Goal: Task Accomplishment & Management: Use online tool/utility

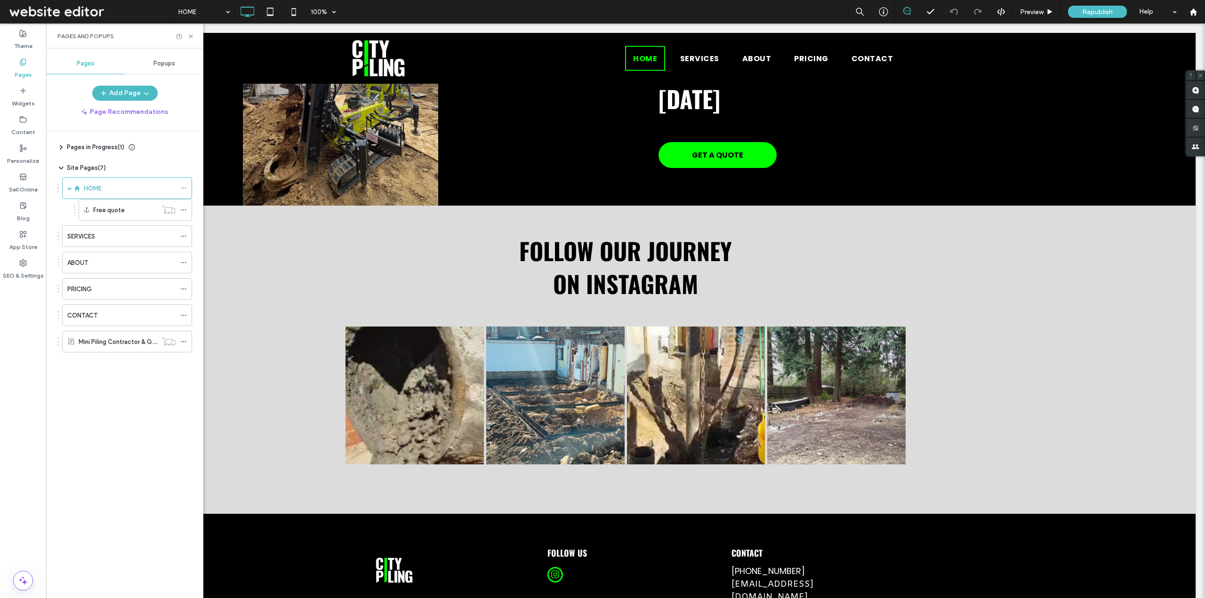
scroll to position [1141, 0]
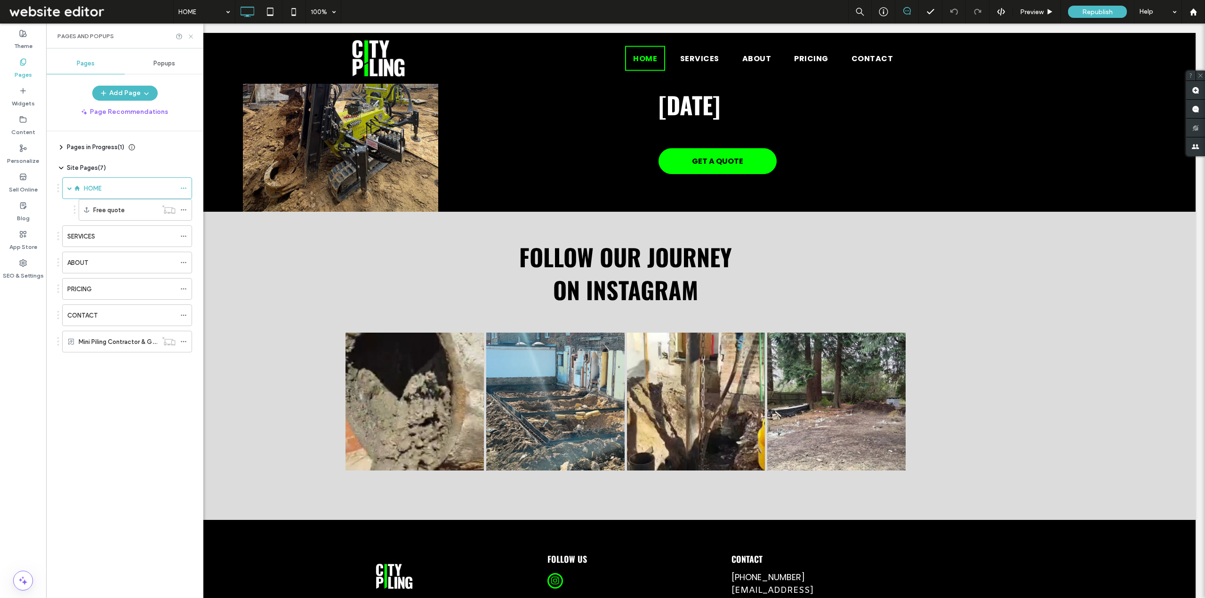
click at [189, 36] on icon at bounding box center [190, 36] width 7 height 7
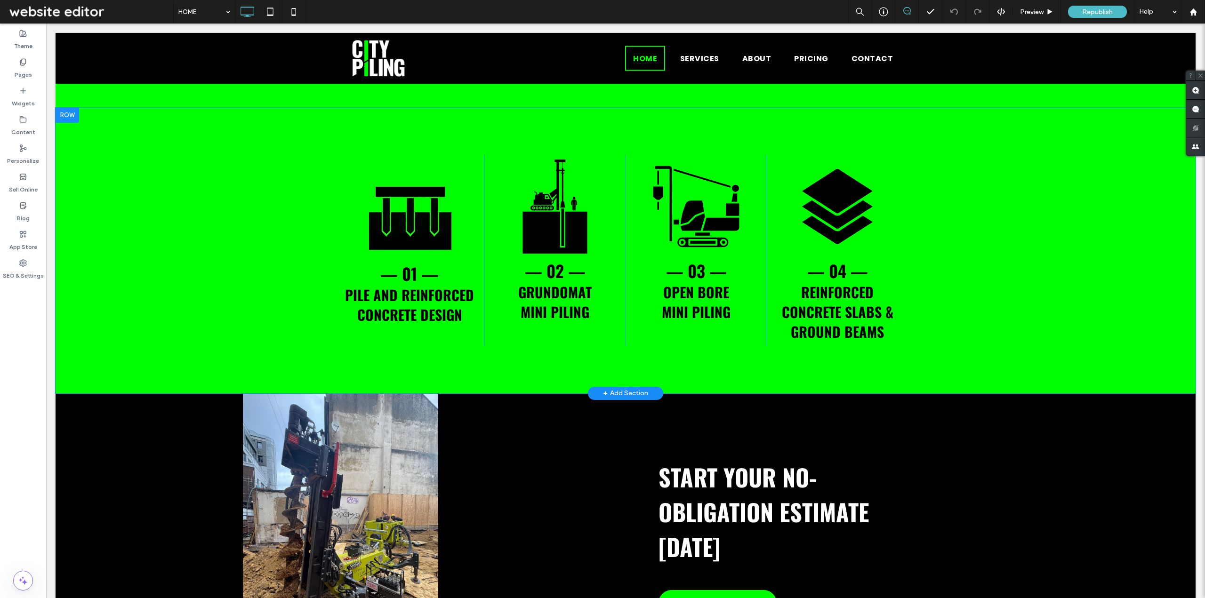
scroll to position [812, 0]
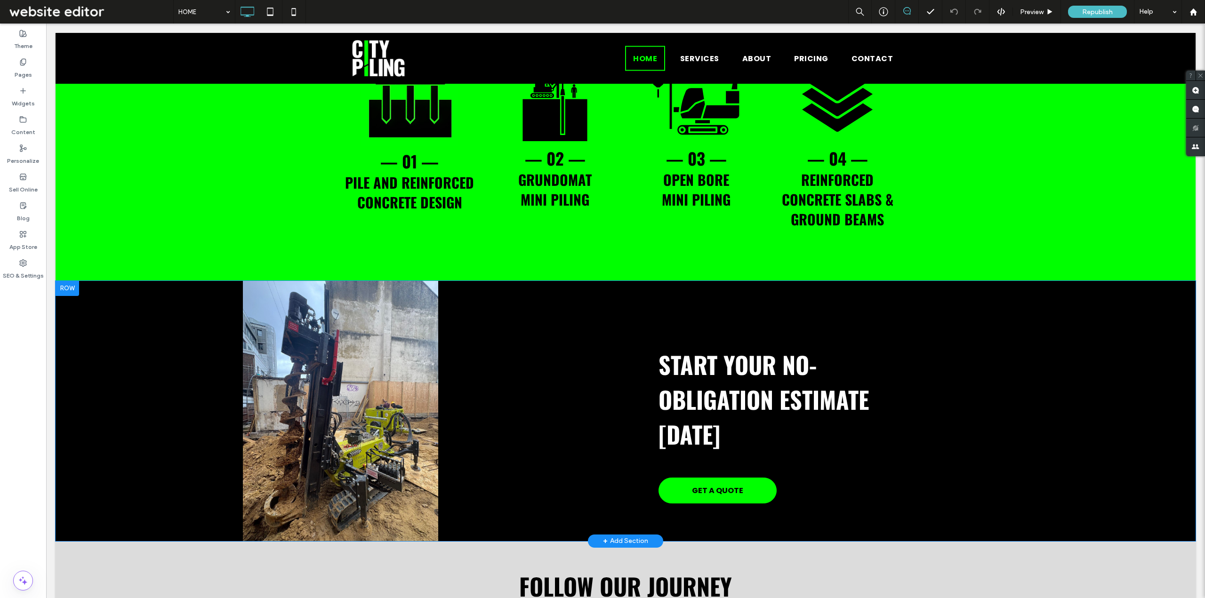
click at [357, 357] on div "Click To Paste" at bounding box center [341, 411] width 570 height 260
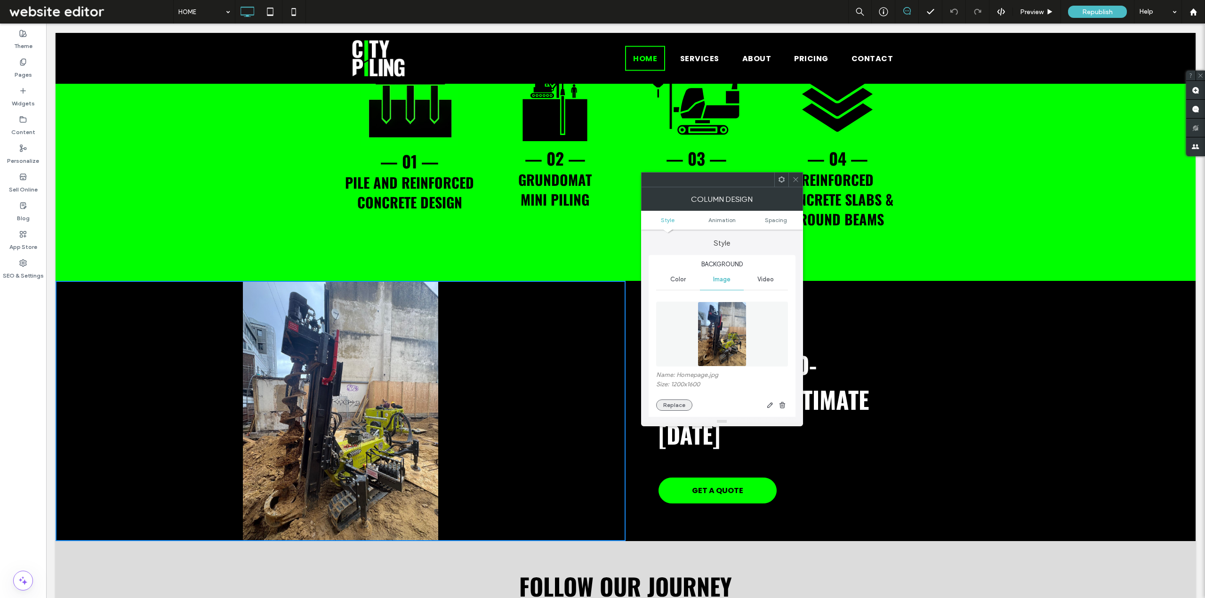
click at [670, 401] on button "Replace" at bounding box center [674, 405] width 36 height 11
click at [667, 404] on button "Replace" at bounding box center [674, 405] width 36 height 11
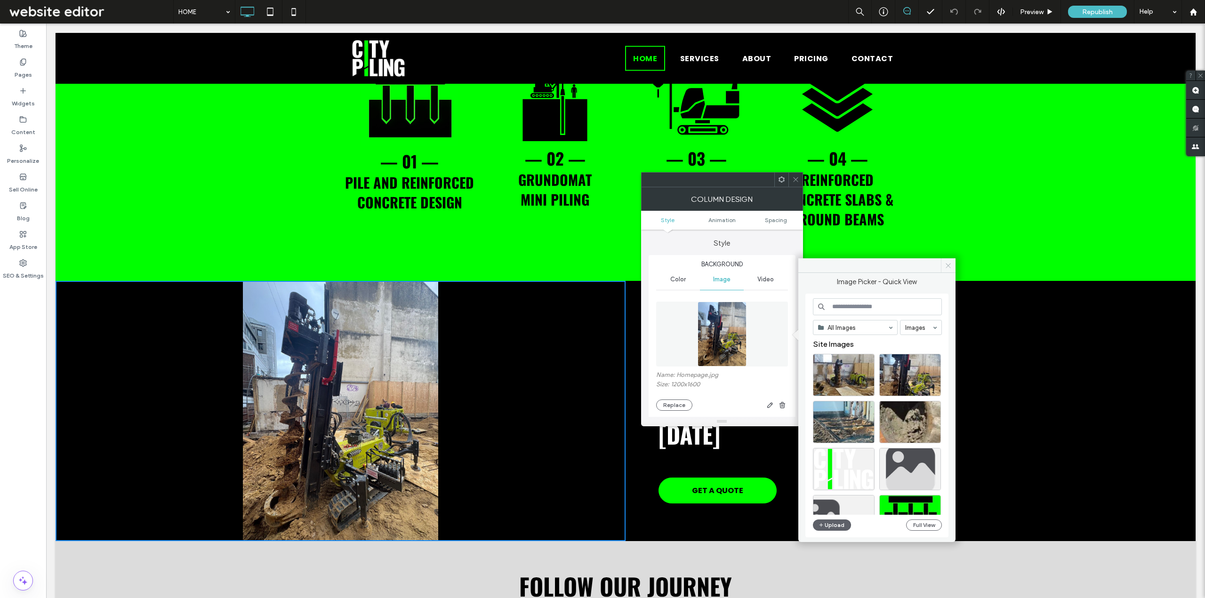
click at [945, 266] on icon at bounding box center [948, 265] width 7 height 7
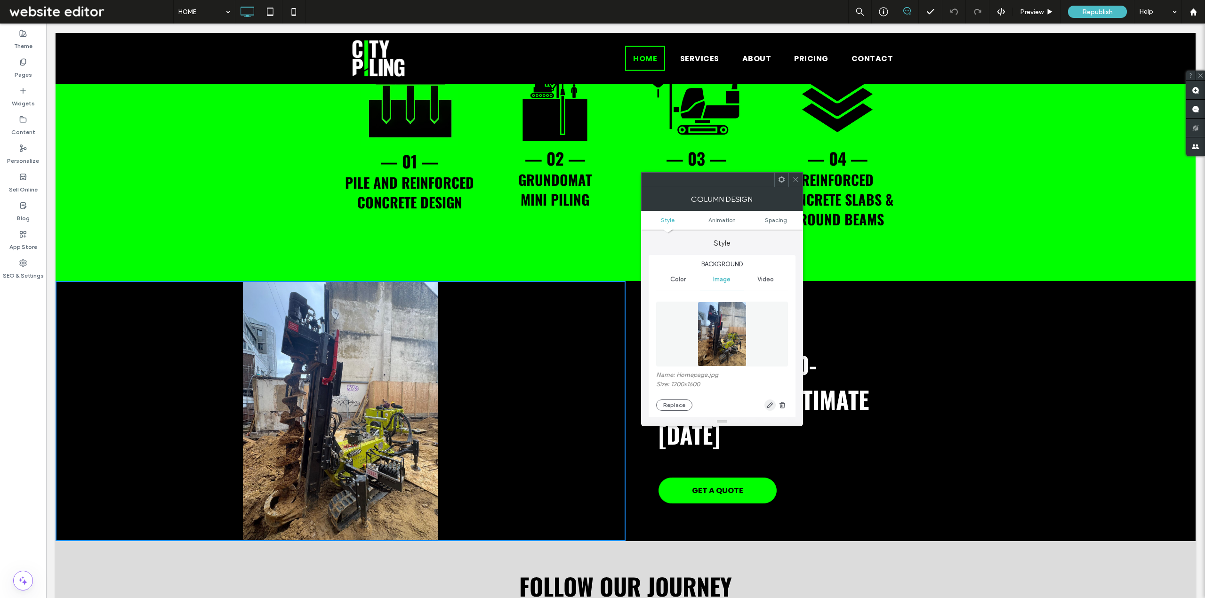
click at [769, 403] on icon "button" at bounding box center [770, 406] width 8 height 8
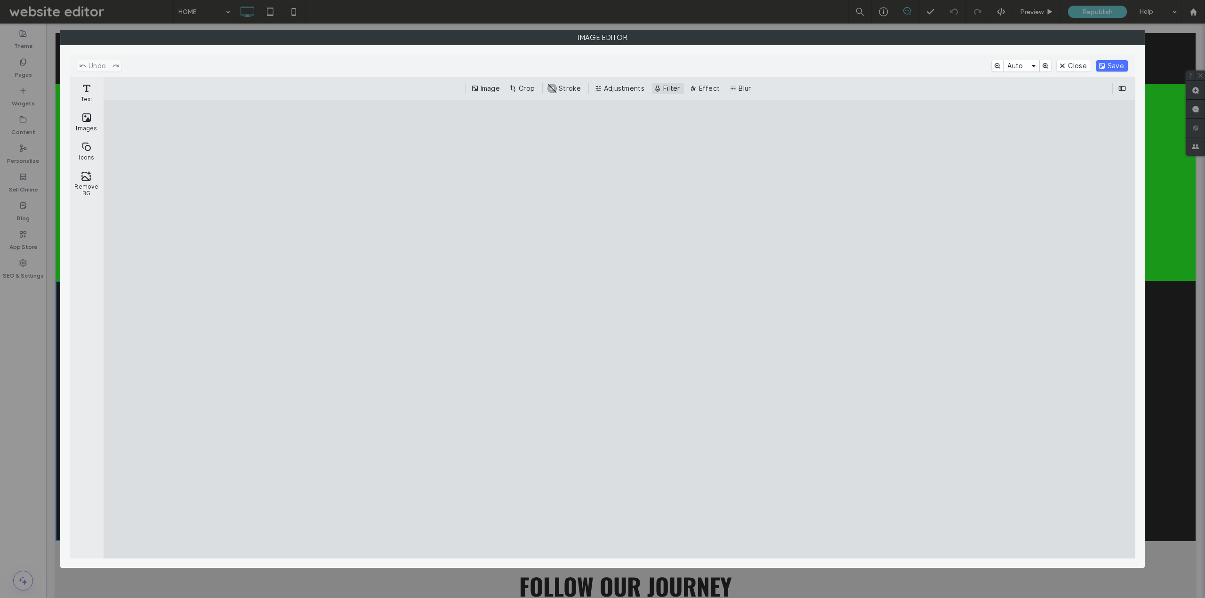
click at [664, 89] on button "Filter" at bounding box center [668, 88] width 32 height 11
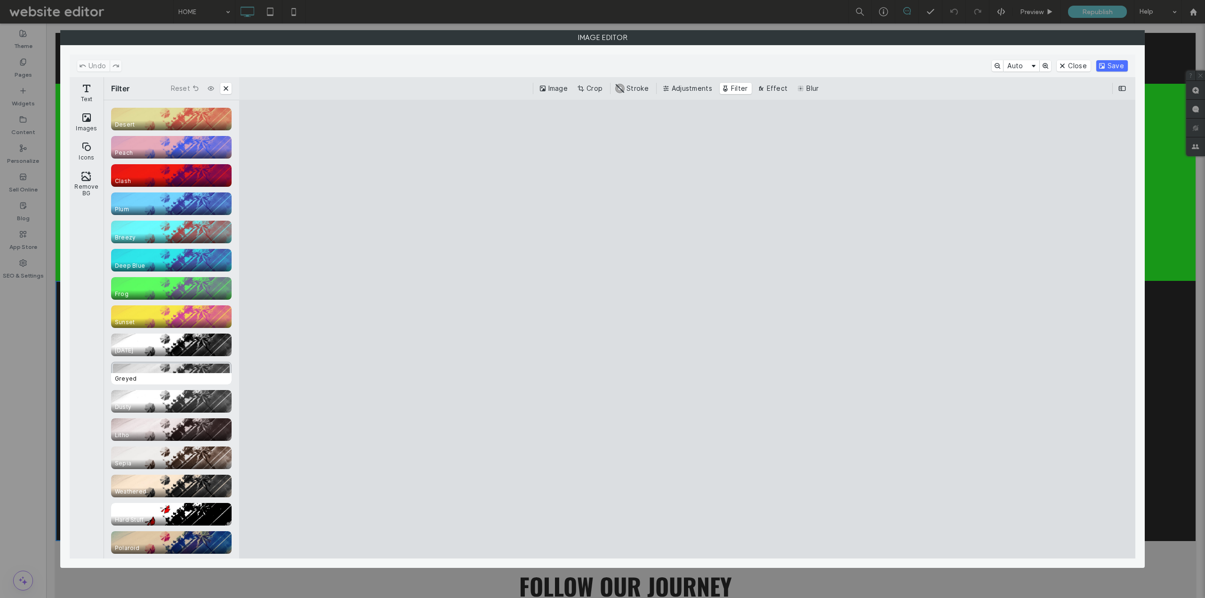
click at [173, 375] on span "Greyed" at bounding box center [173, 378] width 124 height 11
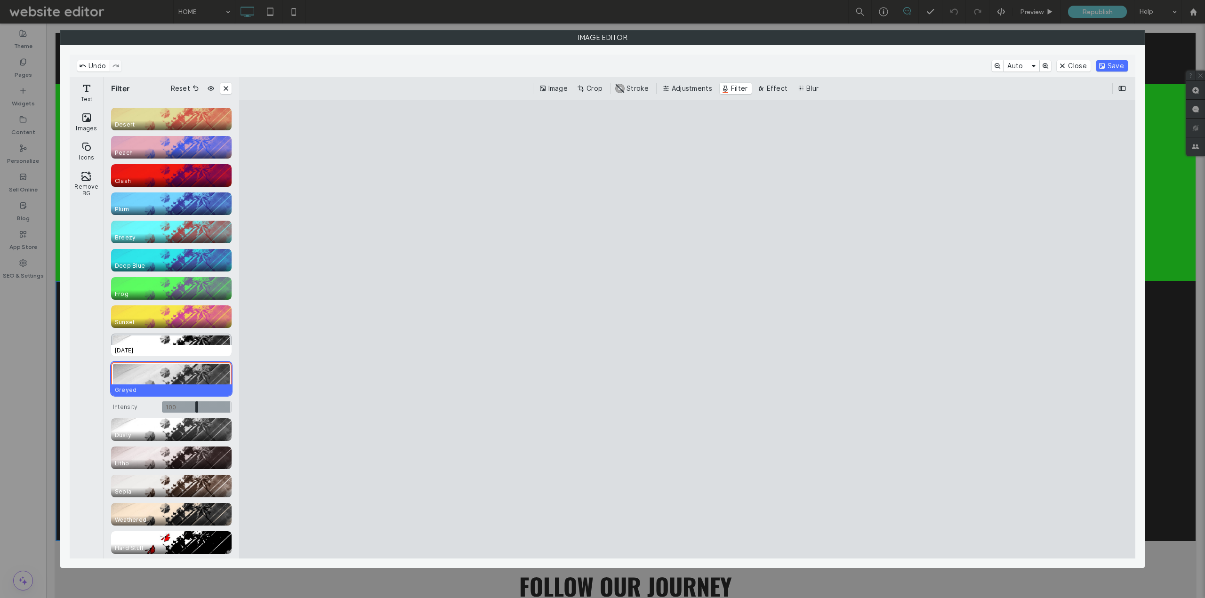
click at [171, 349] on span "[DATE]" at bounding box center [173, 350] width 124 height 11
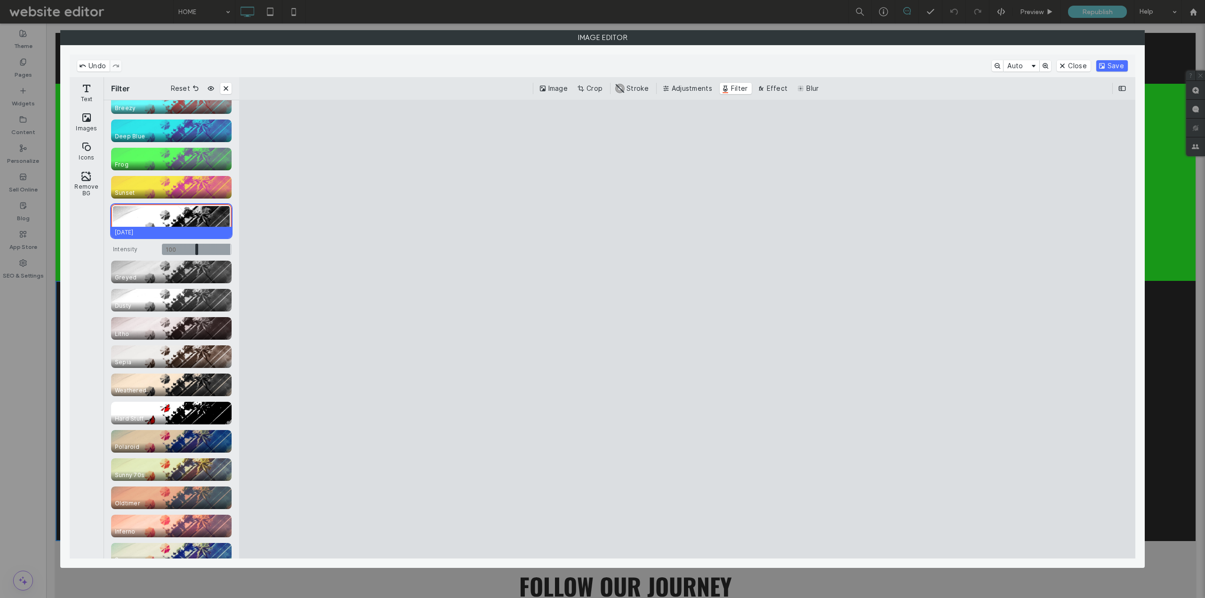
scroll to position [113, 0]
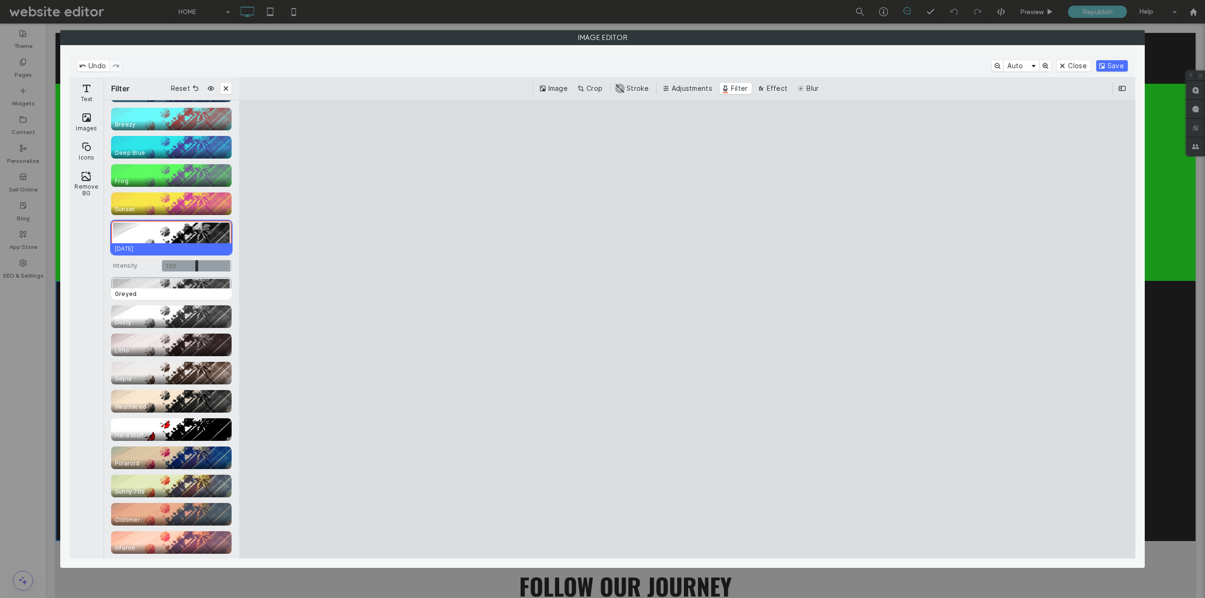
click at [161, 284] on div "CE.SDK" at bounding box center [171, 288] width 121 height 23
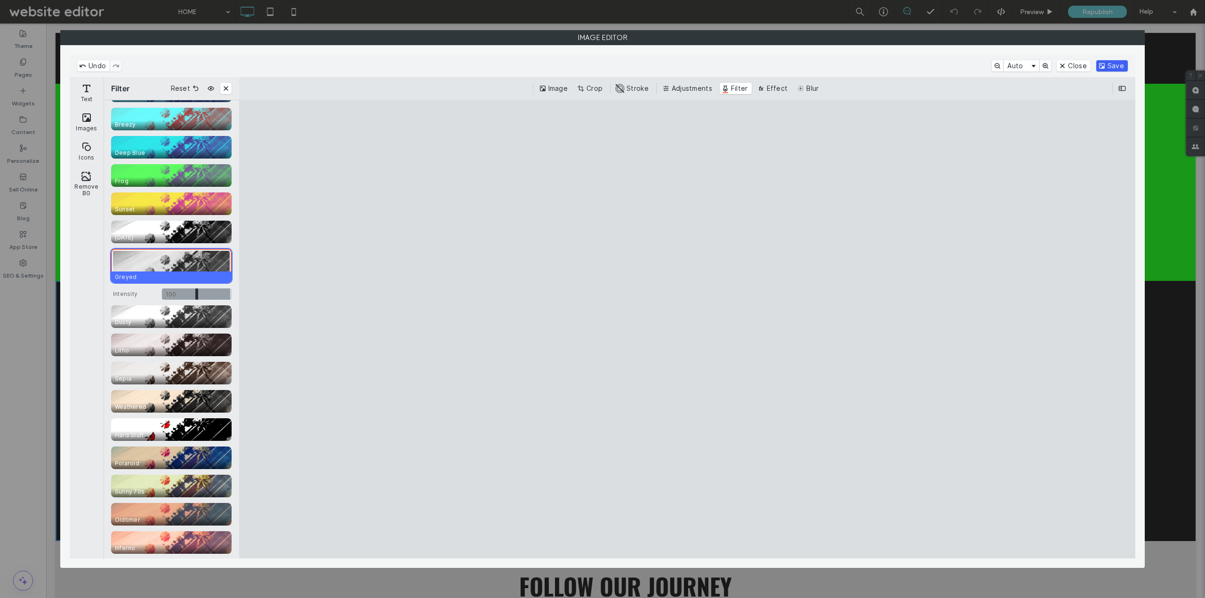
click at [1120, 61] on button "Save" at bounding box center [1112, 65] width 32 height 11
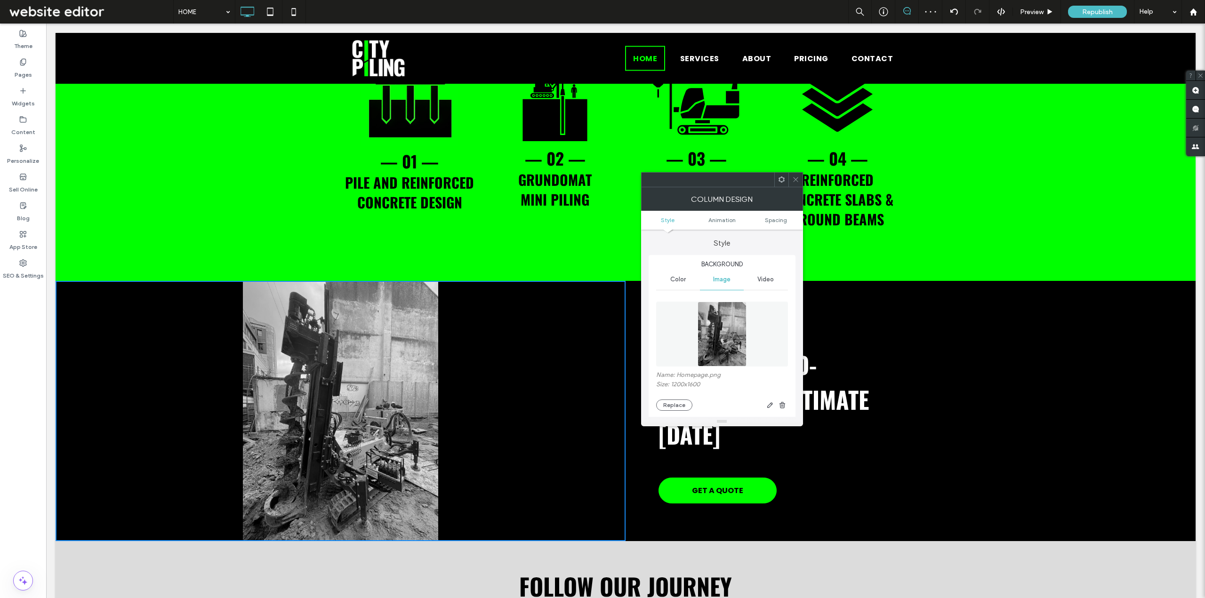
click at [797, 180] on icon at bounding box center [795, 179] width 7 height 7
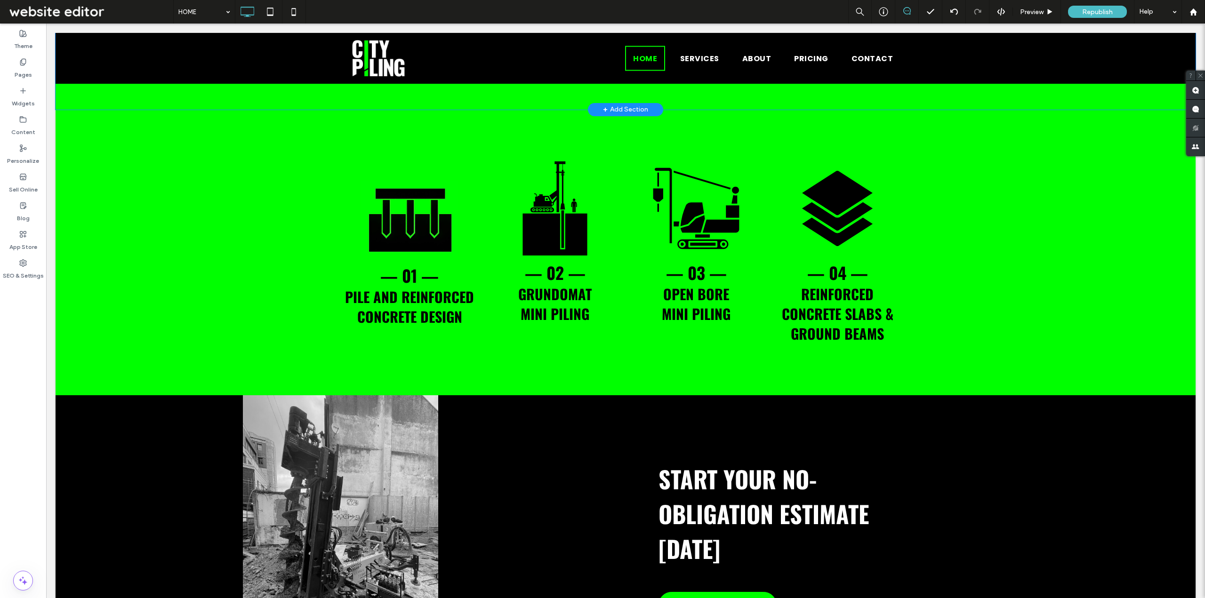
scroll to position [670, 0]
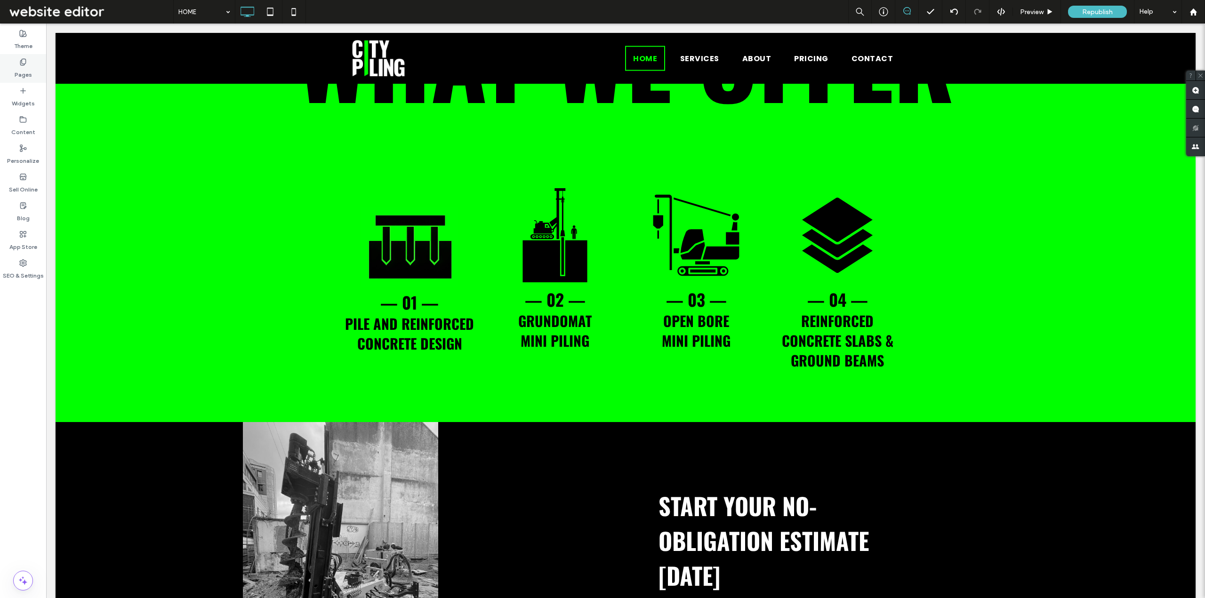
click at [16, 70] on label "Pages" at bounding box center [23, 72] width 17 height 13
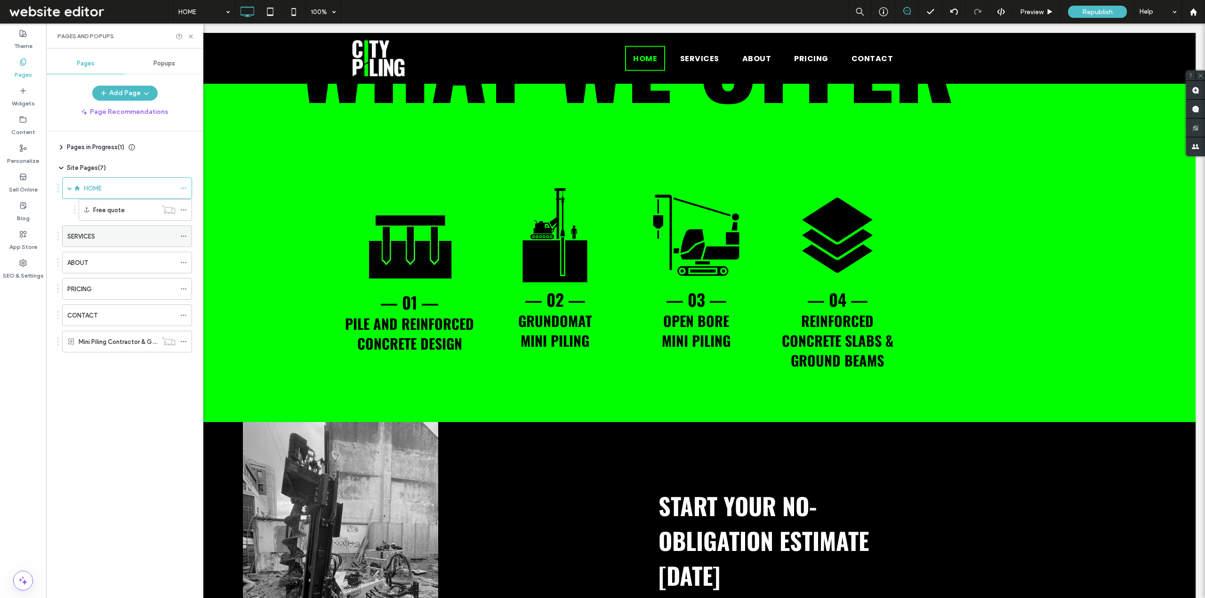
click at [98, 237] on div "SERVICES" at bounding box center [121, 237] width 108 height 10
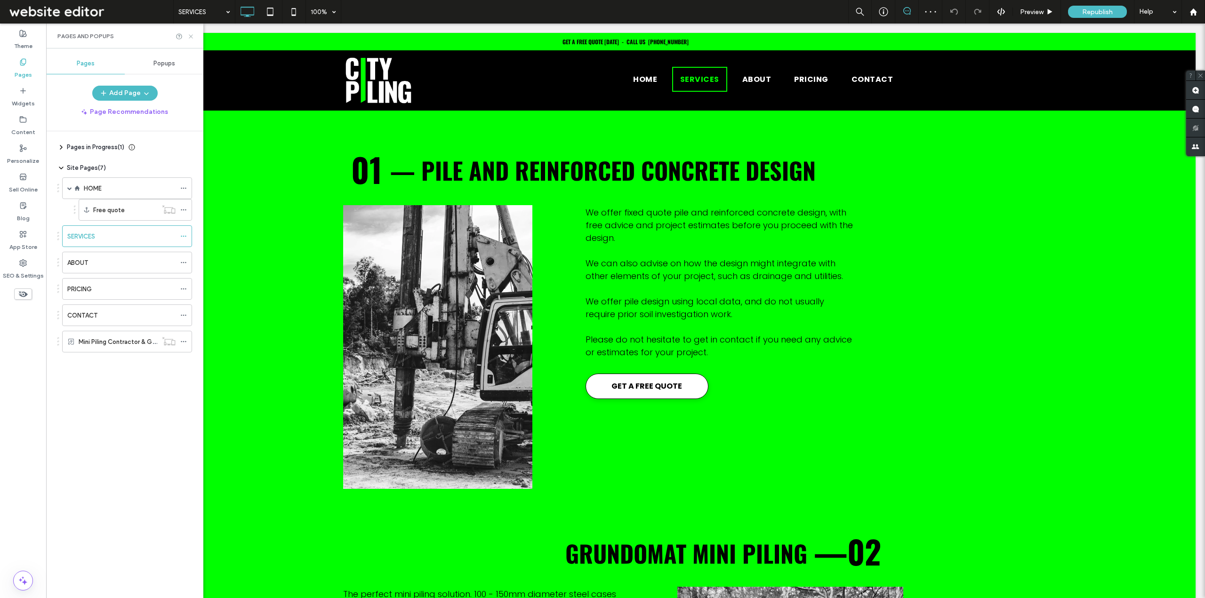
click at [192, 35] on icon at bounding box center [190, 36] width 7 height 7
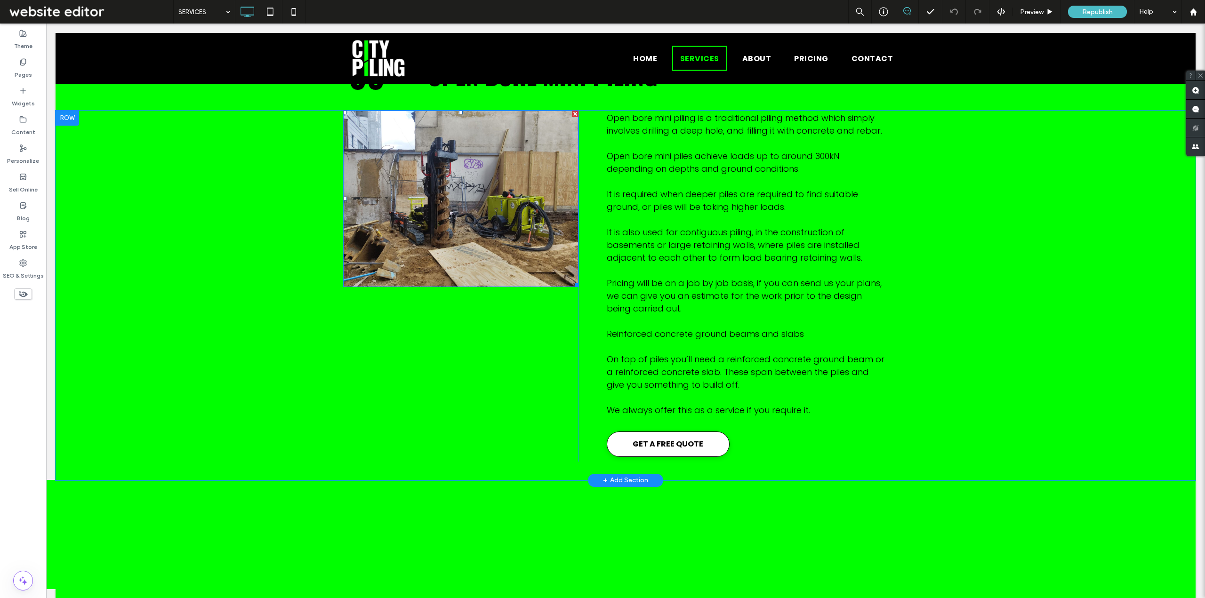
scroll to position [894, 0]
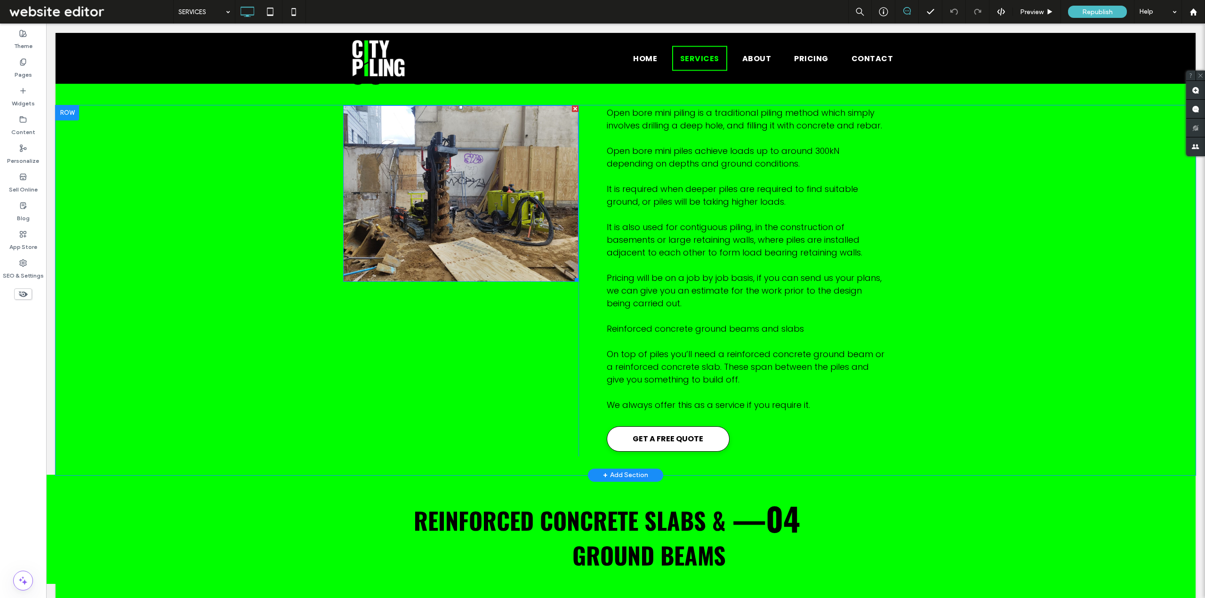
click at [493, 222] on img at bounding box center [460, 193] width 235 height 177
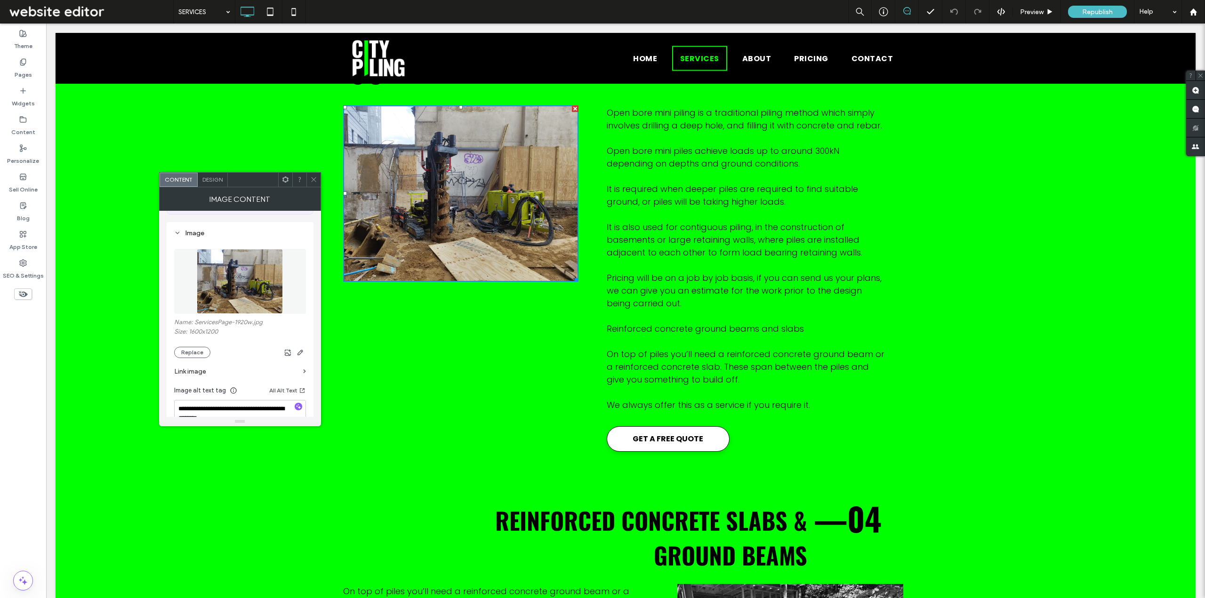
scroll to position [94, 0]
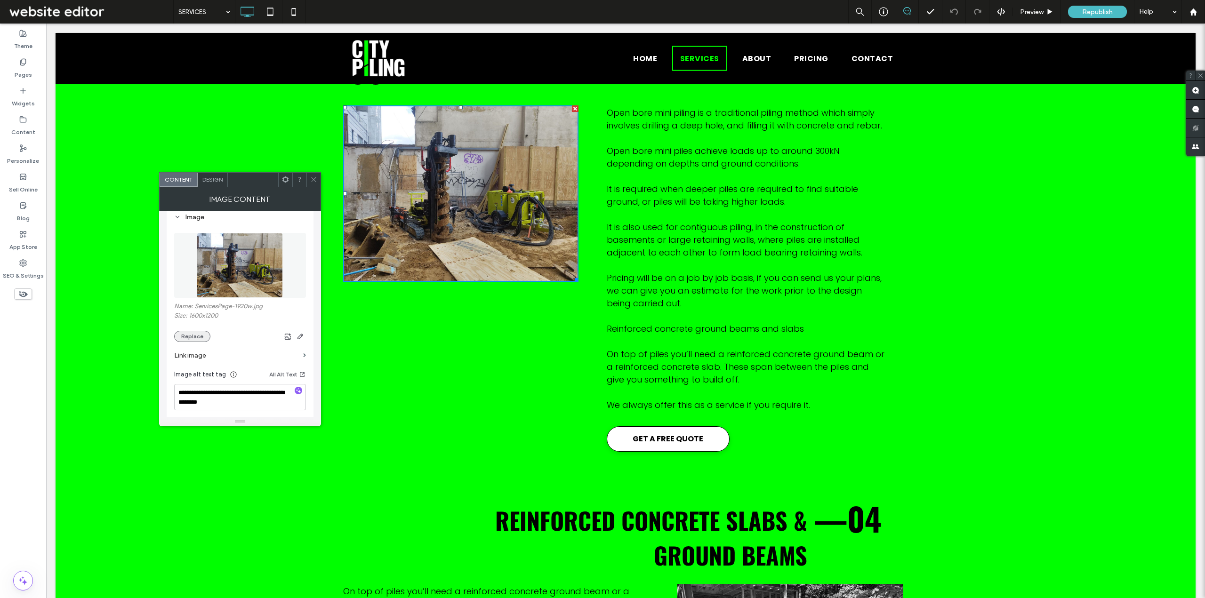
click at [193, 338] on button "Replace" at bounding box center [192, 336] width 36 height 11
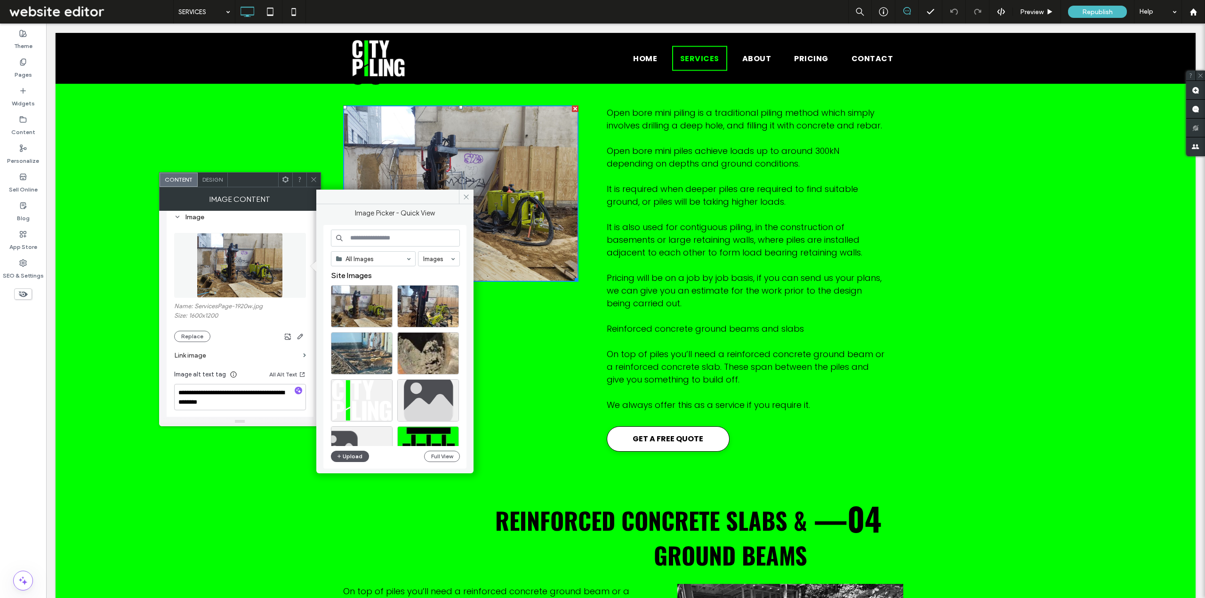
click at [352, 453] on button "Upload" at bounding box center [350, 456] width 39 height 11
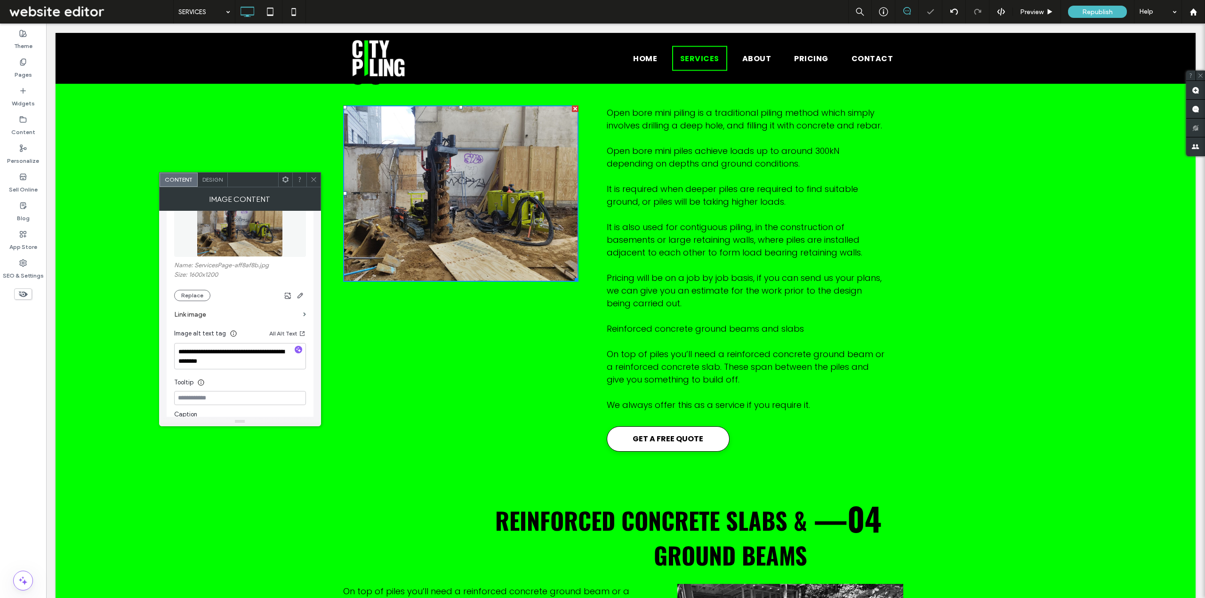
scroll to position [141, 0]
click at [302, 290] on icon "button" at bounding box center [301, 290] width 8 height 8
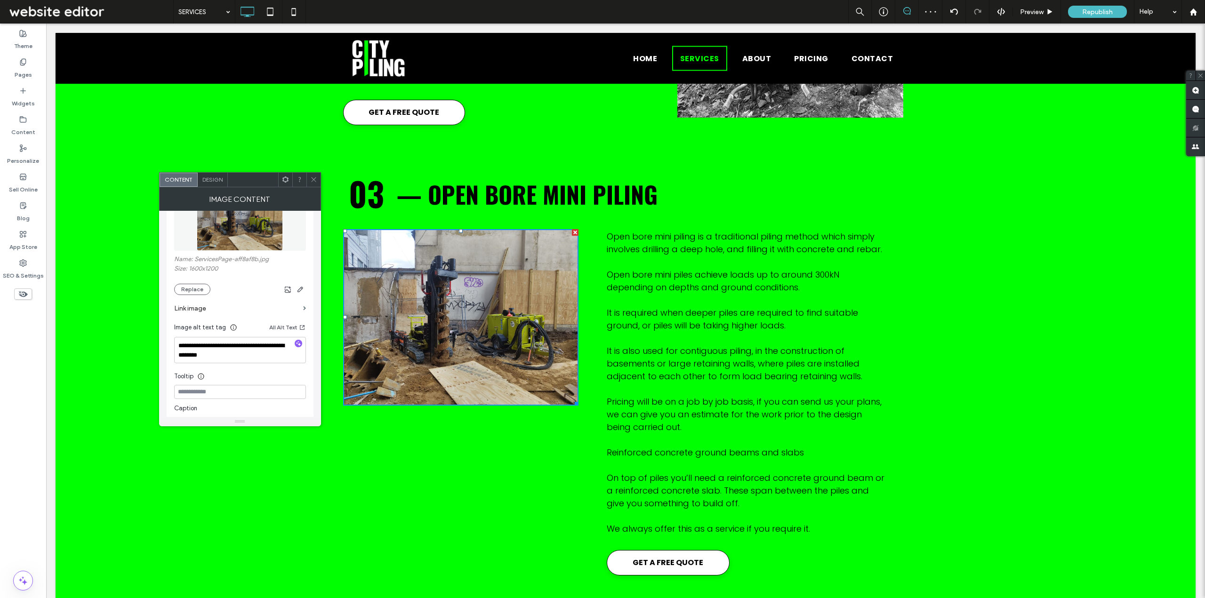
scroll to position [753, 0]
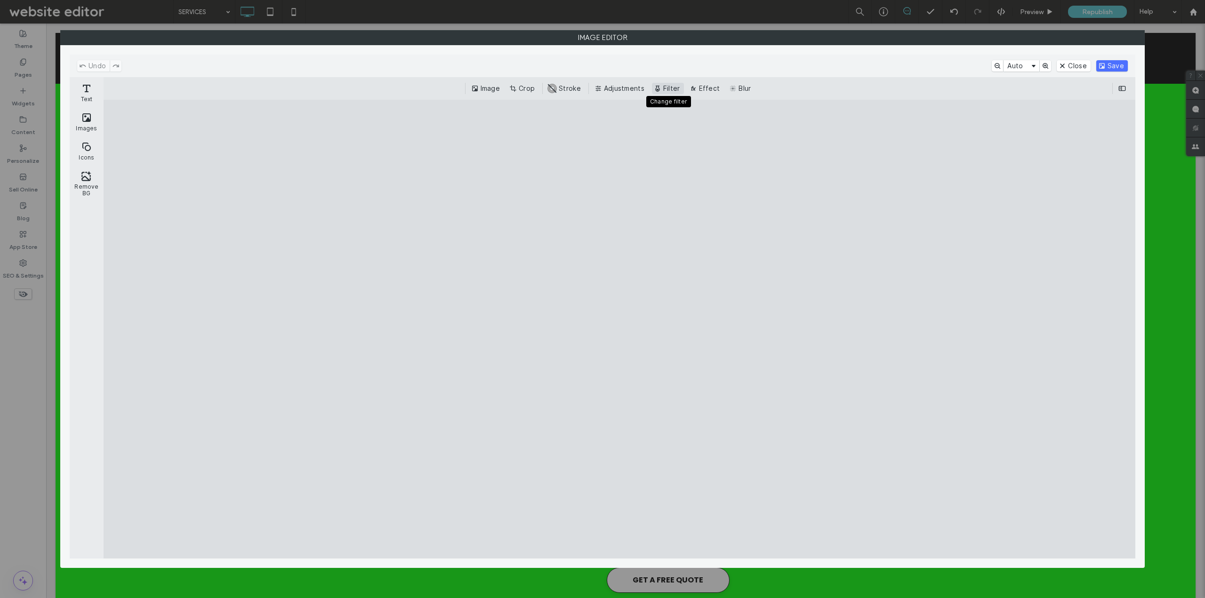
click at [673, 87] on button "Filter" at bounding box center [668, 88] width 32 height 11
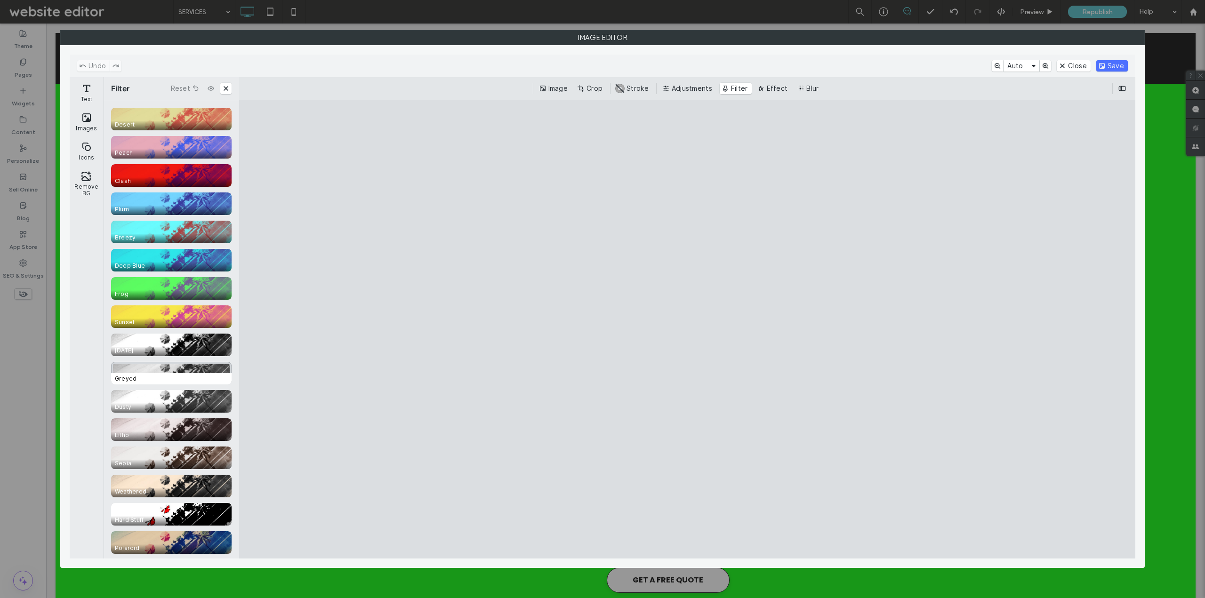
click at [173, 376] on span "Greyed" at bounding box center [173, 378] width 124 height 11
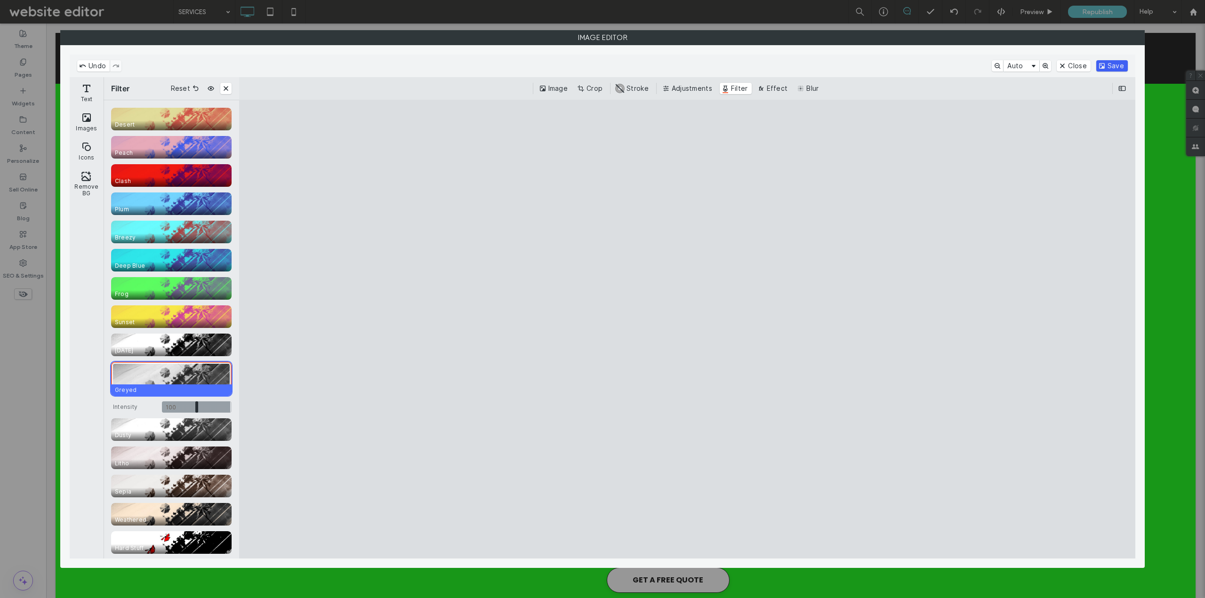
click at [1111, 68] on button "Save" at bounding box center [1112, 65] width 32 height 11
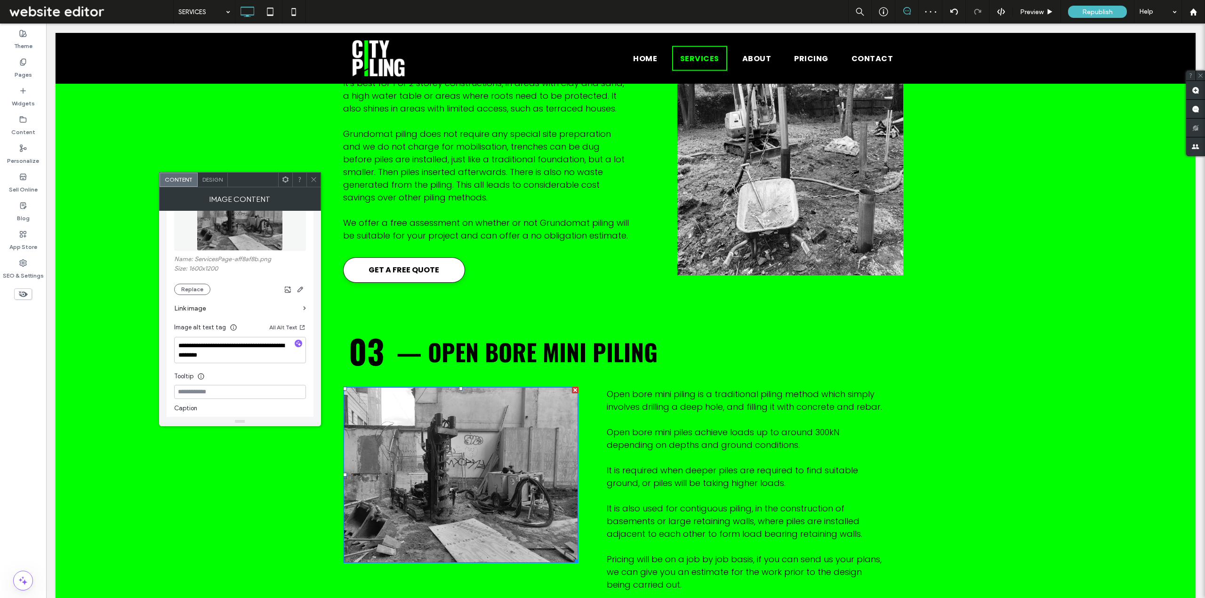
scroll to position [612, 0]
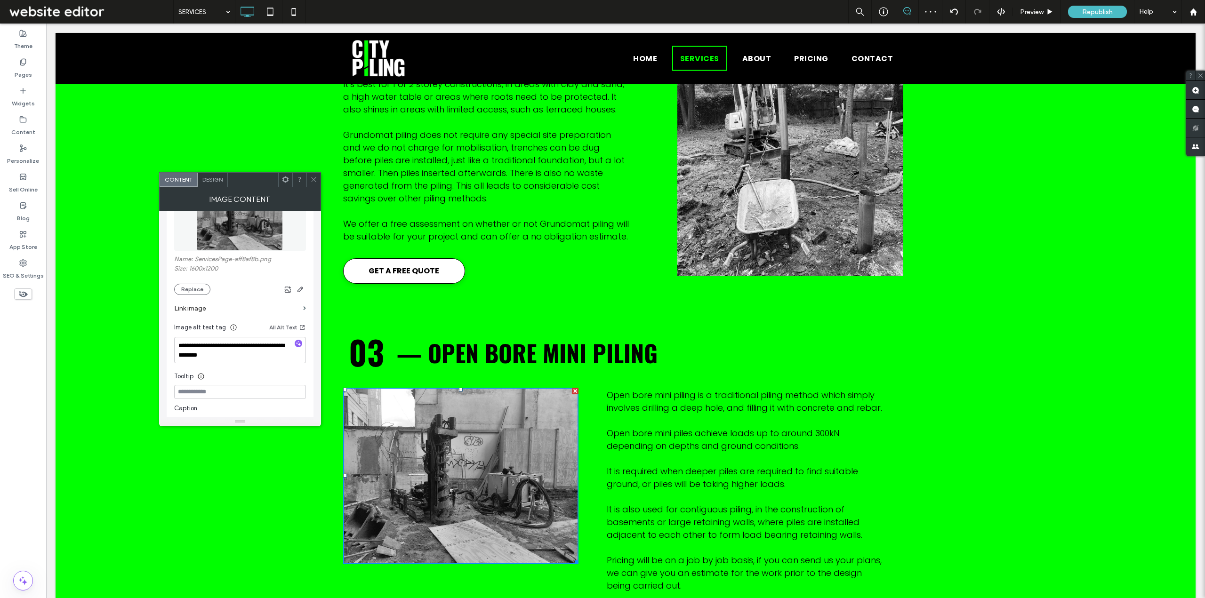
drag, startPoint x: 314, startPoint y: 180, endPoint x: 414, endPoint y: 183, distance: 100.3
click at [314, 180] on use at bounding box center [313, 179] width 5 height 5
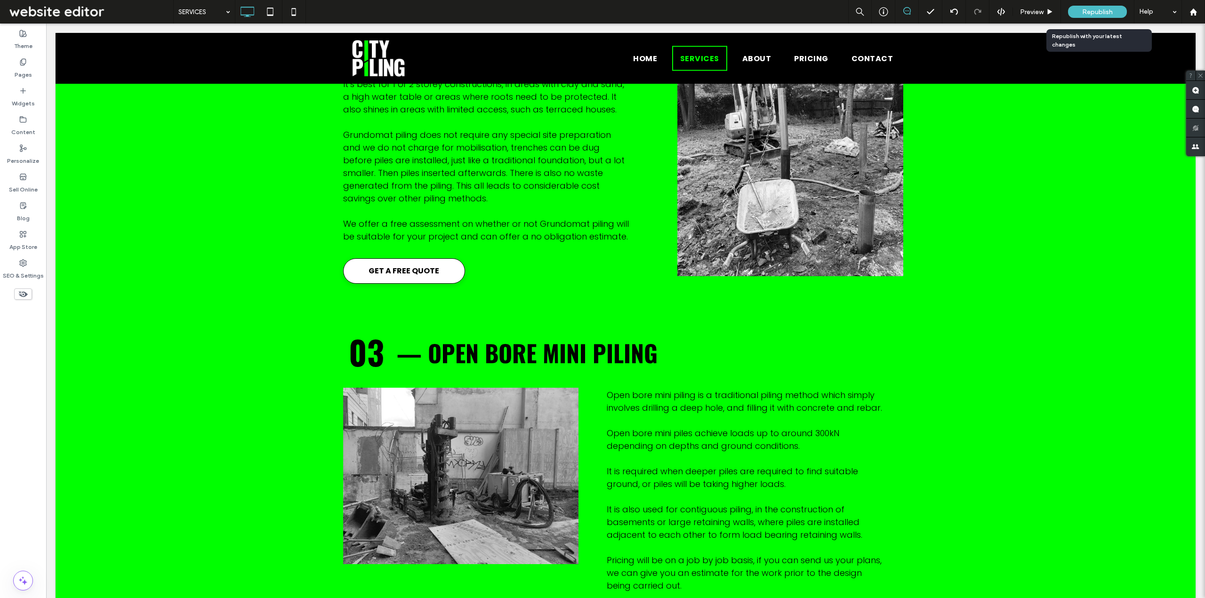
click at [1078, 11] on div "Republish" at bounding box center [1097, 12] width 59 height 12
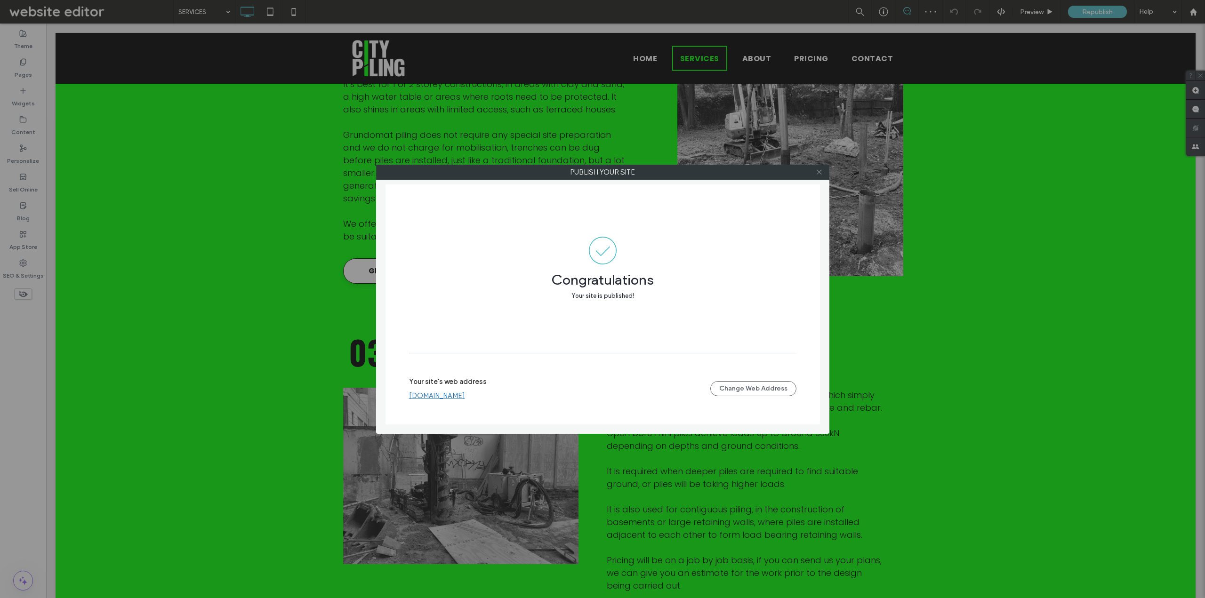
click at [819, 175] on icon at bounding box center [819, 172] width 7 height 7
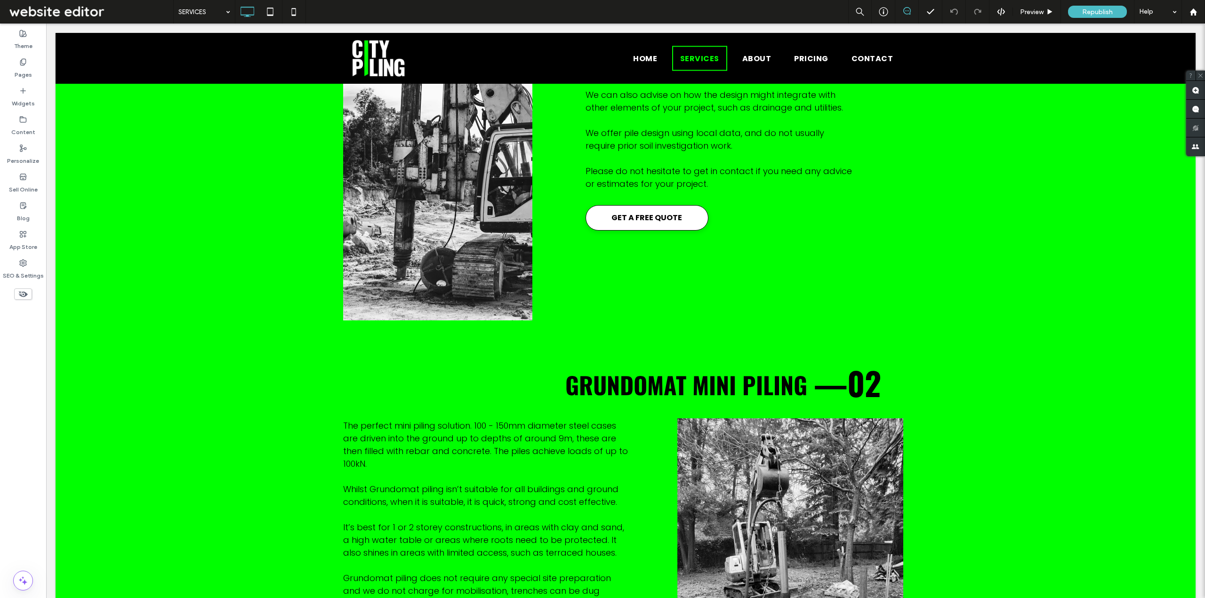
scroll to position [141, 0]
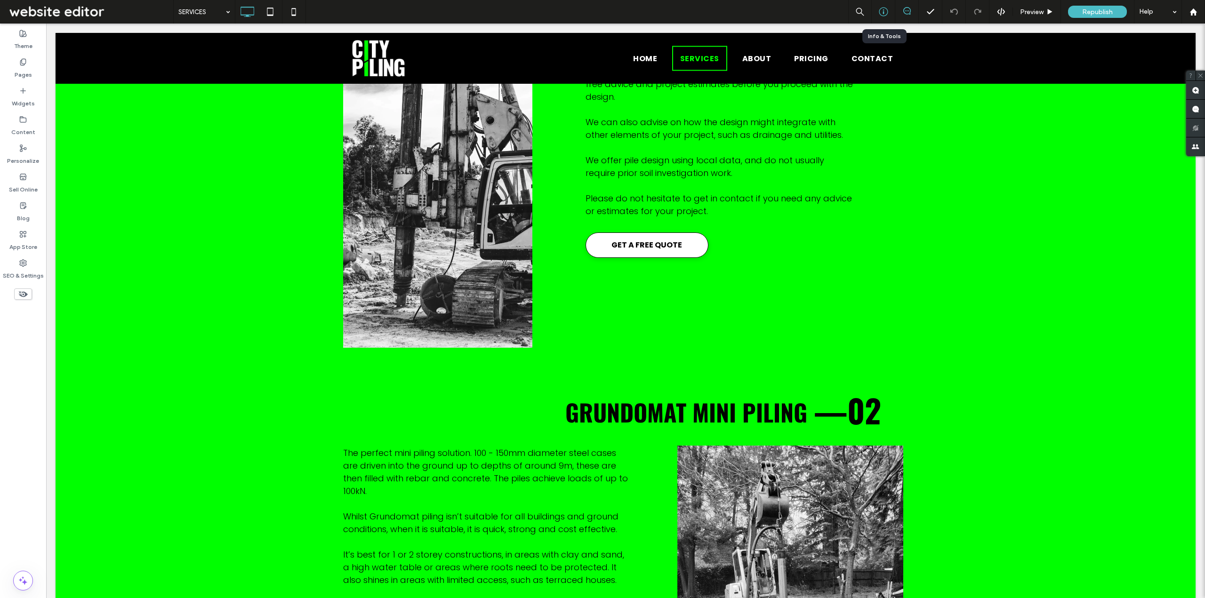
click at [882, 12] on icon at bounding box center [883, 11] width 9 height 9
